Goal: Transaction & Acquisition: Purchase product/service

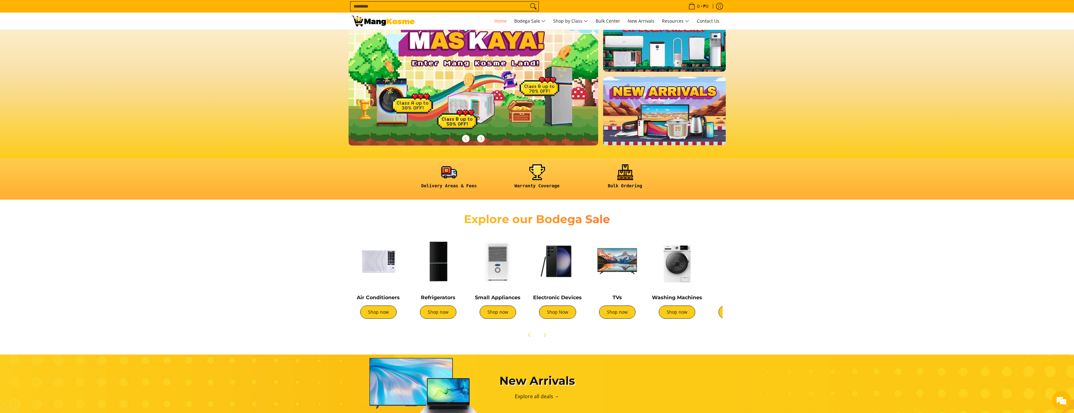
scroll to position [63, 0]
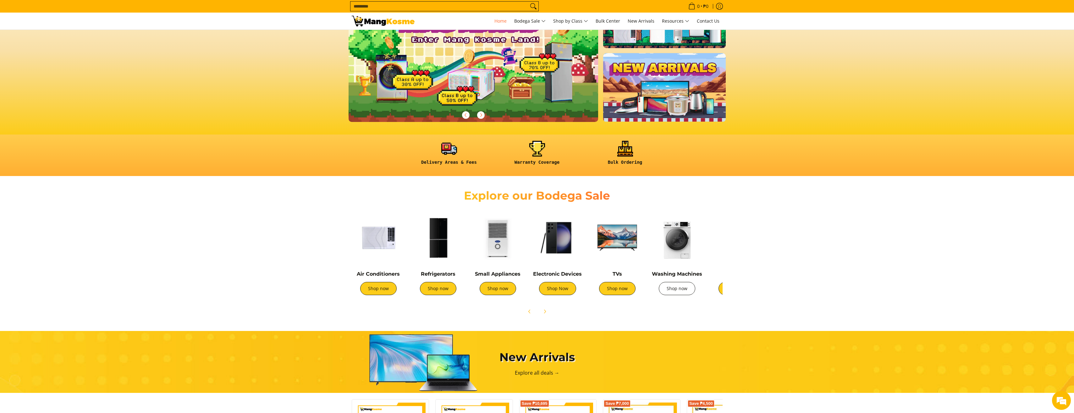
click at [674, 289] on link "Shop now" at bounding box center [677, 288] width 36 height 13
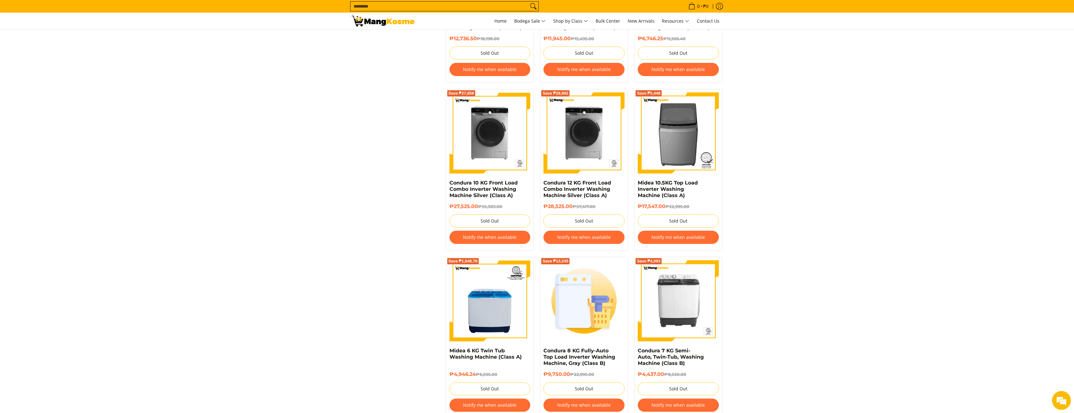
scroll to position [1225, 0]
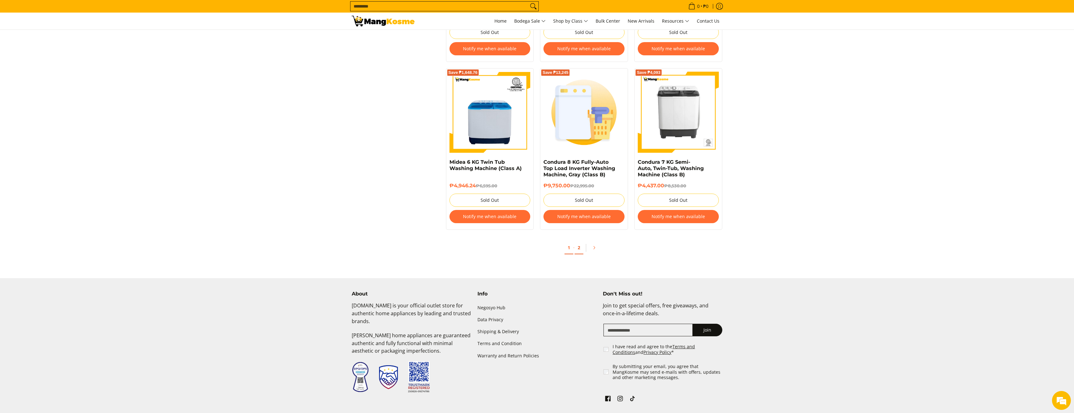
click at [578, 250] on link "2" at bounding box center [578, 247] width 9 height 13
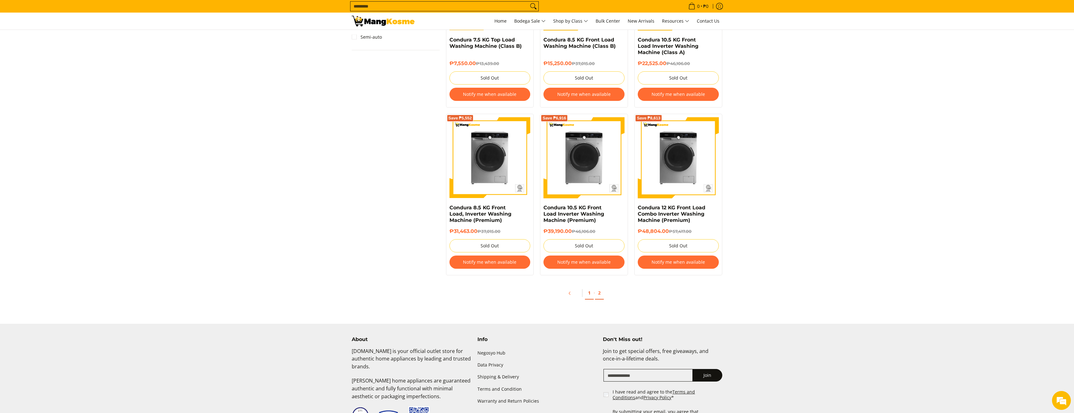
click at [589, 297] on link "1" at bounding box center [589, 293] width 9 height 13
